Goal: Transaction & Acquisition: Book appointment/travel/reservation

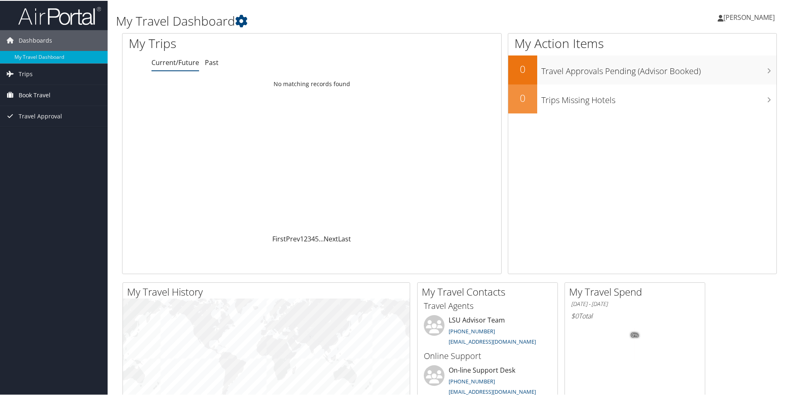
click at [34, 91] on span "Book Travel" at bounding box center [35, 94] width 32 height 21
click at [43, 111] on link "Approval Request (Beta)" at bounding box center [54, 111] width 108 height 12
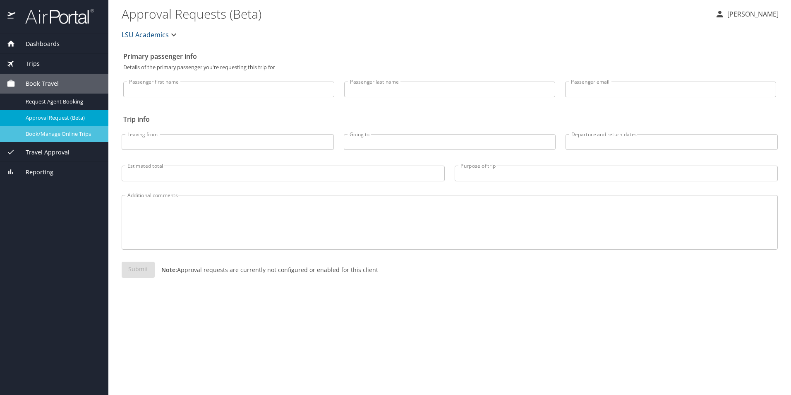
click at [70, 130] on span "Book/Manage Online Trips" at bounding box center [62, 134] width 73 height 8
